Goal: Task Accomplishment & Management: Use online tool/utility

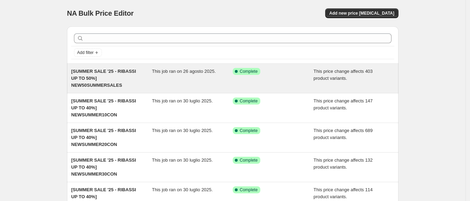
click at [167, 78] on div "This job ran on 26 agosto 2025." at bounding box center [192, 78] width 81 height 21
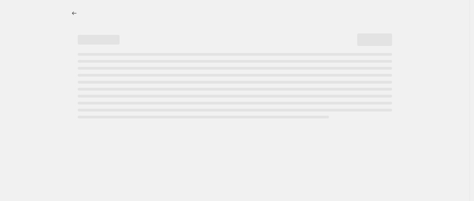
select select "pcap"
select select "no_change"
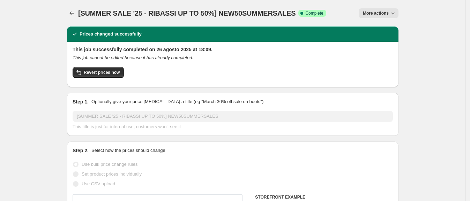
select select "tag"
click at [372, 12] on span "More actions" at bounding box center [376, 13] width 26 height 6
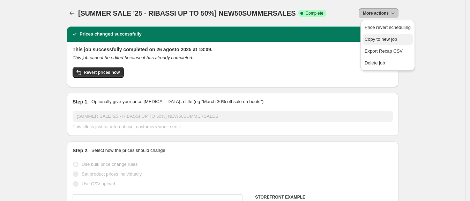
click at [383, 36] on span "Copy to new job" at bounding box center [387, 39] width 46 height 7
select select "pcap"
select select "no_change"
select select "tag"
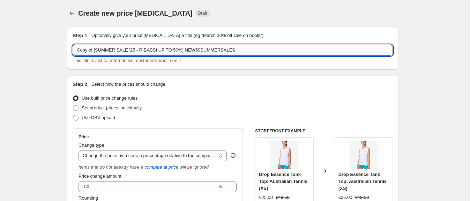
click at [98, 51] on input "Copy of [SUMMER SALE '25 - RIBASSI UP TO 50%] NEW50SUMMERSALES" at bounding box center [233, 50] width 320 height 11
click at [225, 50] on input "[SUMMER SALE '25 - RIBASSI UP TO 50%] NEW50SUMMERSALES" at bounding box center [233, 50] width 320 height 11
click at [167, 50] on input "[SUMMER SALE '25 - RIBASSI UP TO 50%] NEW50SUMMERSALES" at bounding box center [233, 50] width 320 height 11
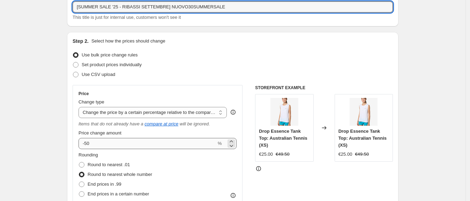
type input "[SUMMER SALE '25 - RIBASSI SETTEMBRE] NUOVO30SUMMERSALE"
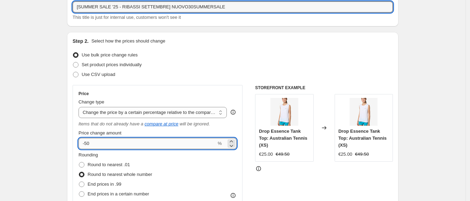
click at [127, 146] on input "-50" at bounding box center [147, 143] width 138 height 11
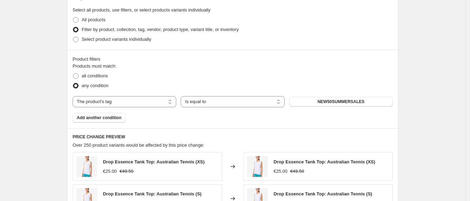
scroll to position [348, 0]
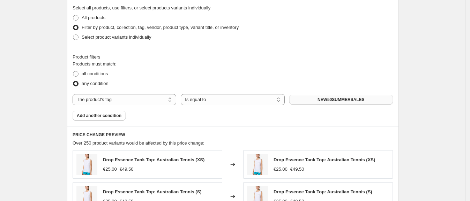
type input "-30"
click at [353, 98] on span "NEW50SUMMERSALES" at bounding box center [340, 100] width 47 height 6
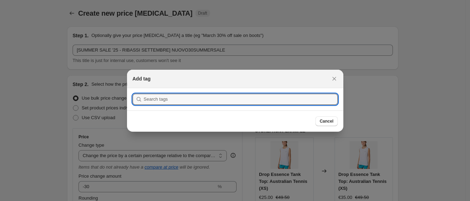
scroll to position [0, 0]
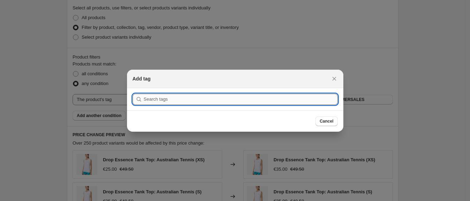
click at [215, 99] on input ":r3v:" at bounding box center [241, 99] width 194 height 11
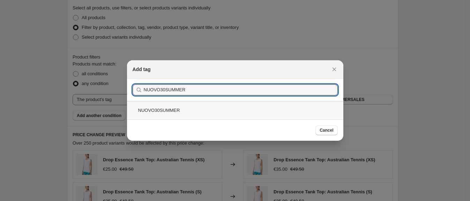
type input "NUOVO30SUMMER"
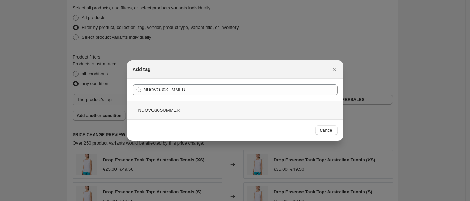
click at [215, 111] on div "NUOVO30SUMMER" at bounding box center [235, 110] width 216 height 18
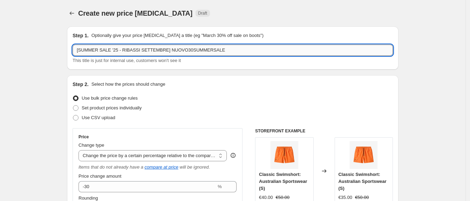
click at [254, 48] on input "[SUMMER SALE '25 - RIBASSI SETTEMBRE] NUOVO30SUMMERSALE" at bounding box center [233, 50] width 320 height 11
type input "[SUMMER SALE '25 - RIBASSI SETTEMBRE] NUOVO30SUMMER"
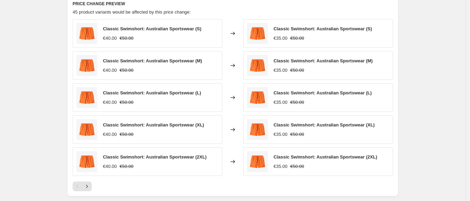
scroll to position [582, 0]
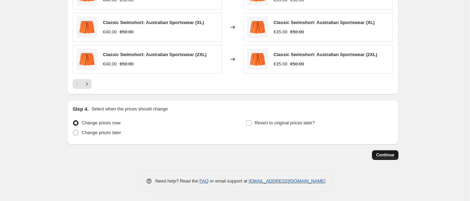
click at [377, 152] on button "Continue" at bounding box center [385, 155] width 26 height 10
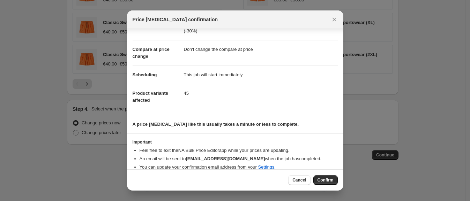
scroll to position [35, 0]
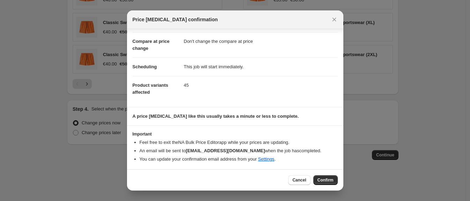
click at [327, 179] on span "Confirm" at bounding box center [325, 180] width 16 height 6
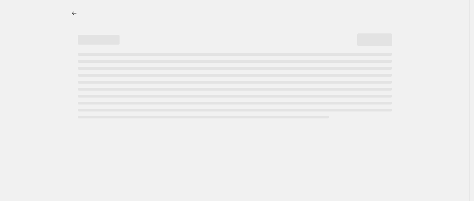
select select "pcap"
select select "no_change"
select select "tag"
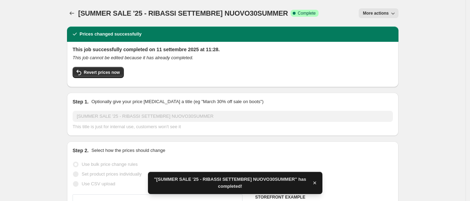
click at [377, 14] on span "More actions" at bounding box center [376, 13] width 26 height 6
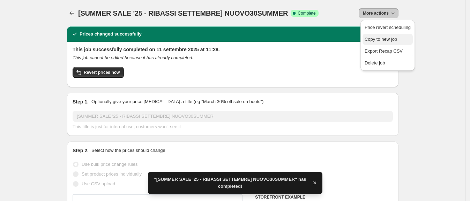
click at [380, 39] on span "Copy to new job" at bounding box center [380, 39] width 32 height 5
select select "pcap"
select select "no_change"
select select "tag"
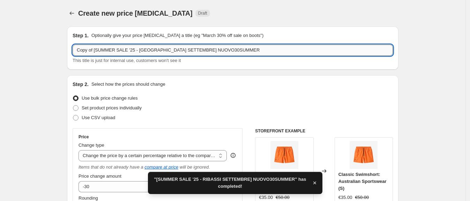
click at [249, 50] on input "Copy of [SUMMER SALE '25 - [GEOGRAPHIC_DATA] SETTEMBRE] NUOVO30SUMMER" at bounding box center [233, 50] width 320 height 11
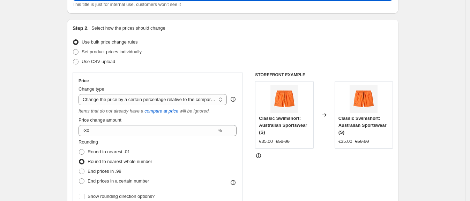
scroll to position [56, 0]
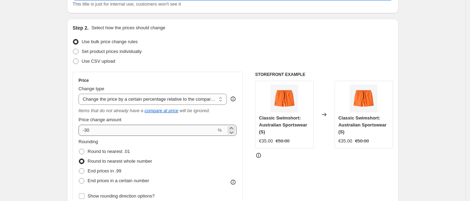
type input "[SUMMER SALE '25 - RIBASSI SETTEMBRE] NUOVO40SUMMER"
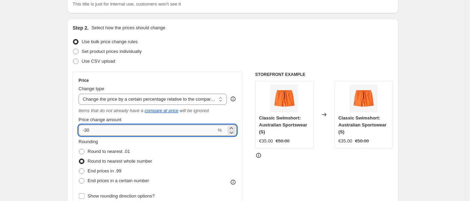
click at [181, 129] on input "-30" at bounding box center [147, 130] width 138 height 11
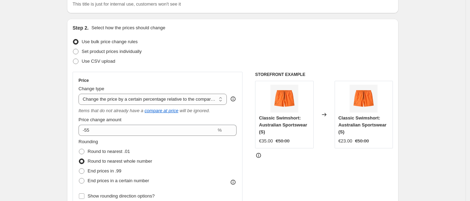
click at [302, 180] on div "STOREFRONT EXAMPLE Classic Swimshort: Australian Sportswear (S) €35.00 €50.00 C…" at bounding box center [324, 162] width 138 height 180
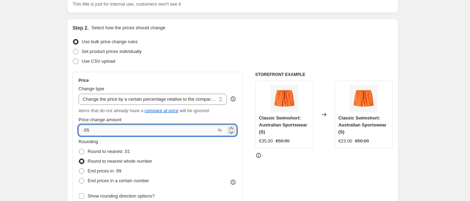
click at [194, 131] on input "-55" at bounding box center [147, 130] width 138 height 11
type input "-5"
type input "-40"
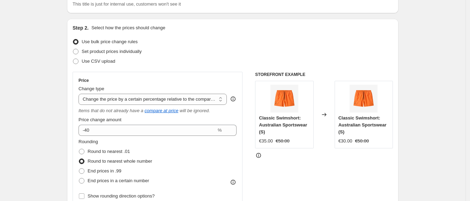
click at [284, 180] on div "STOREFRONT EXAMPLE Classic Swimshort: Australian Sportswear (S) €35.00 €50.00 C…" at bounding box center [324, 162] width 138 height 180
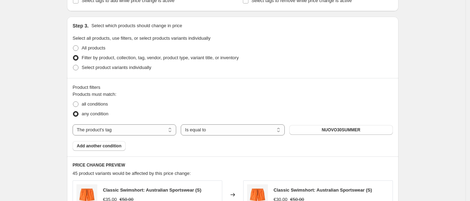
scroll to position [362, 0]
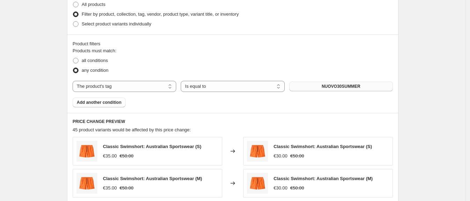
click at [335, 87] on span "NUOVO30SUMMER" at bounding box center [340, 87] width 39 height 6
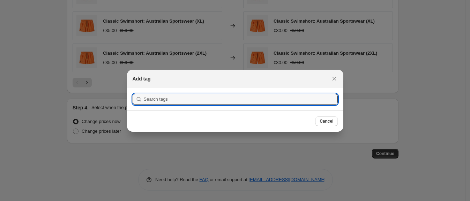
scroll to position [0, 0]
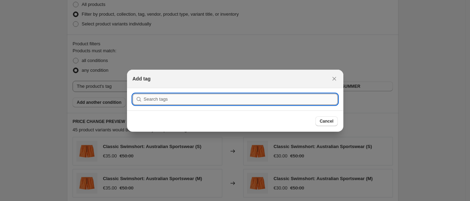
click at [218, 97] on input ":r78:" at bounding box center [241, 99] width 194 height 11
type input "n"
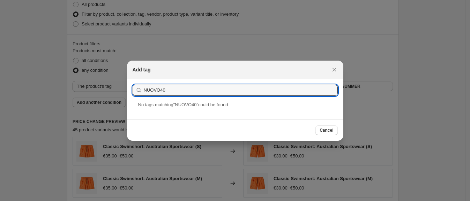
click at [213, 83] on section "Submit NUOVO40" at bounding box center [235, 90] width 216 height 22
click at [213, 86] on input "NUOVO40" at bounding box center [241, 90] width 194 height 11
type input "NUOVO40SUMMER"
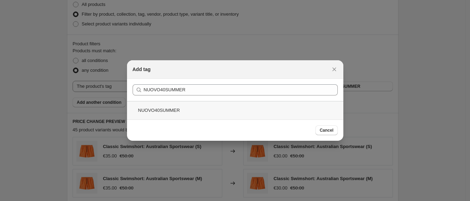
click at [213, 108] on div "NUOVO40SUMMER" at bounding box center [235, 110] width 216 height 18
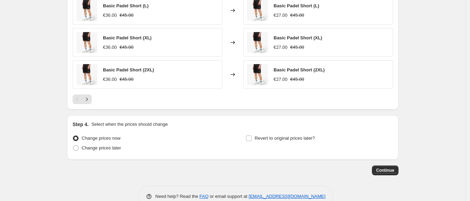
scroll to position [579, 0]
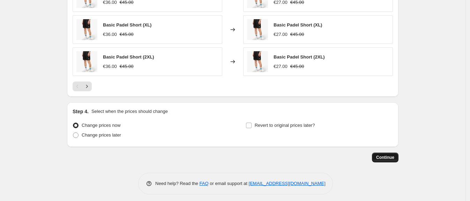
click at [392, 158] on span "Continue" at bounding box center [385, 158] width 18 height 6
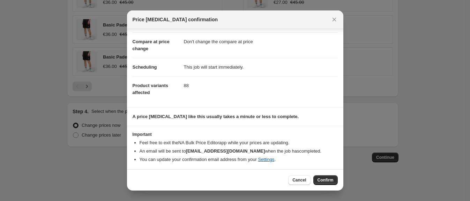
scroll to position [35, 0]
click at [321, 180] on span "Confirm" at bounding box center [325, 180] width 16 height 6
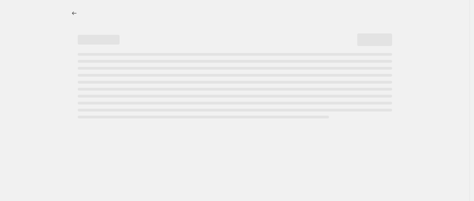
select select "pcap"
select select "no_change"
select select "tag"
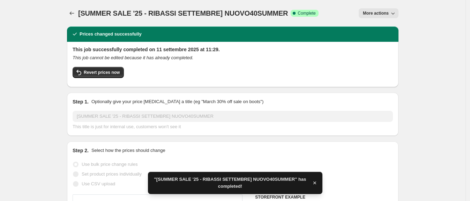
click at [385, 12] on span "More actions" at bounding box center [376, 13] width 26 height 6
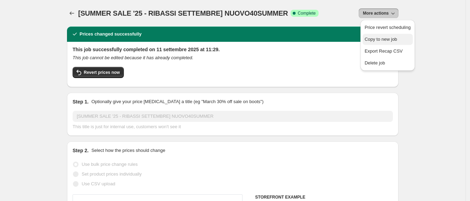
click at [401, 39] on span "Copy to new job" at bounding box center [387, 39] width 46 height 7
select select "pcap"
select select "no_change"
select select "tag"
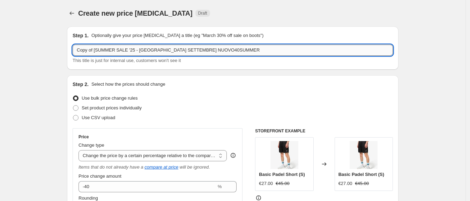
click at [98, 48] on input "Copy of [SUMMER SALE '25 - [GEOGRAPHIC_DATA] SETTEMBRE] NUOVO40SUMMER" at bounding box center [233, 50] width 320 height 11
click at [195, 52] on input "[SUMMER SALE '25 - RIBASSI SETTEMBRE] NUOVO40SUMMER" at bounding box center [233, 50] width 320 height 11
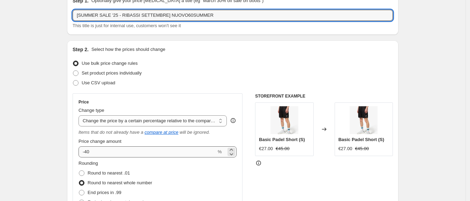
scroll to position [43, 0]
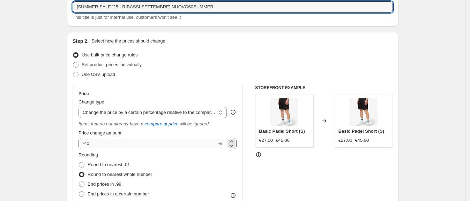
type input "[SUMMER SALE '25 - RIBASSI SETTEMBRE] NUOVO60SUMMER"
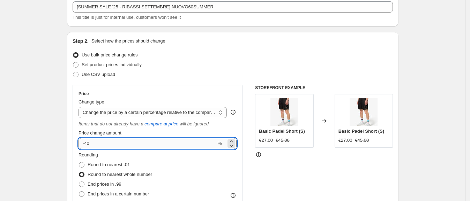
click at [146, 146] on input "-40" at bounding box center [147, 143] width 138 height 11
type input "-60"
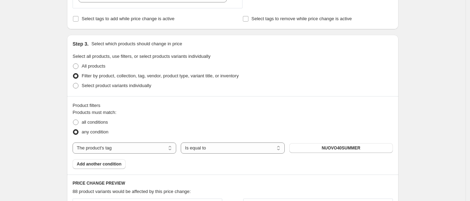
scroll to position [348, 0]
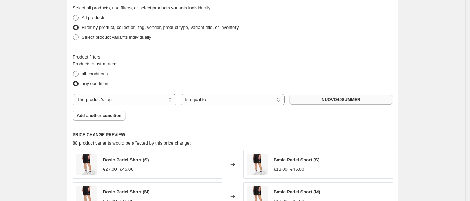
click at [338, 95] on button "NUOVO40SUMMER" at bounding box center [341, 100] width 104 height 10
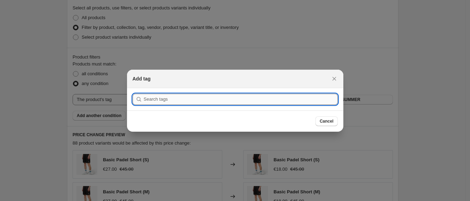
click at [238, 96] on input ":raf:" at bounding box center [241, 99] width 194 height 11
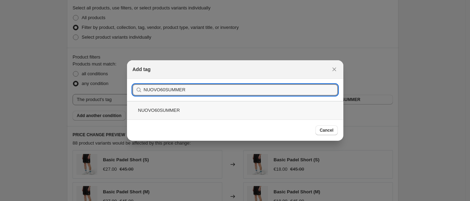
type input "NUOVO60SUMMER"
click at [204, 117] on div "NUOVO60SUMMER" at bounding box center [235, 110] width 216 height 18
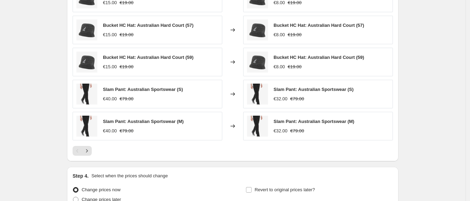
scroll to position [582, 0]
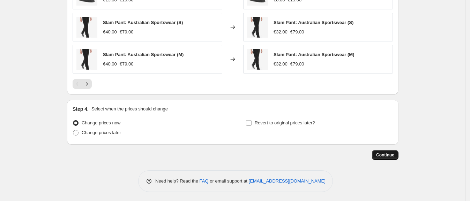
click at [381, 156] on span "Continue" at bounding box center [385, 155] width 18 height 6
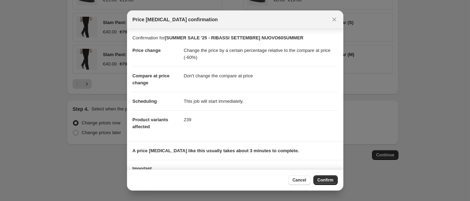
scroll to position [35, 0]
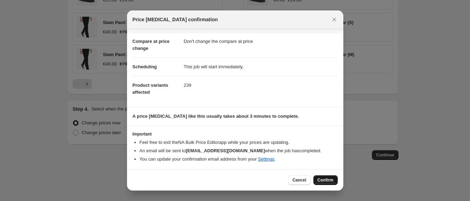
click at [324, 180] on span "Confirm" at bounding box center [325, 180] width 16 height 6
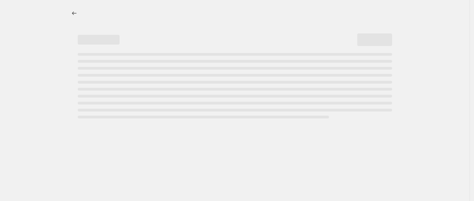
select select "pcap"
select select "no_change"
select select "tag"
